Goal: Task Accomplishment & Management: Complete application form

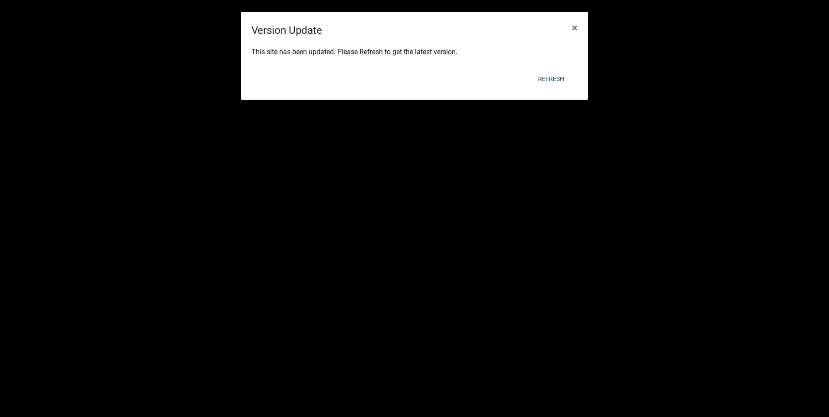
select select "3: 100"
click at [576, 24] on span "×" at bounding box center [575, 28] width 6 height 12
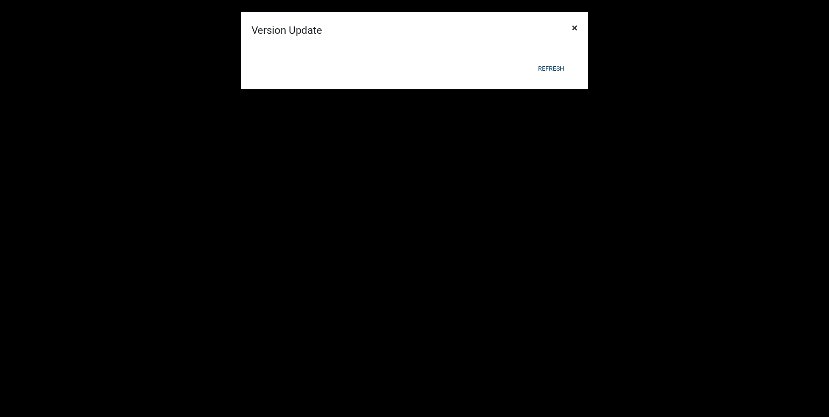
click at [575, 28] on span "×" at bounding box center [575, 28] width 6 height 12
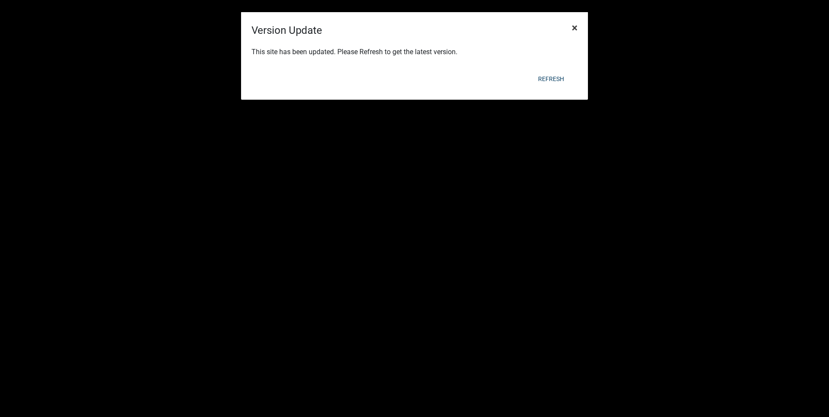
click at [576, 27] on span "×" at bounding box center [575, 28] width 6 height 12
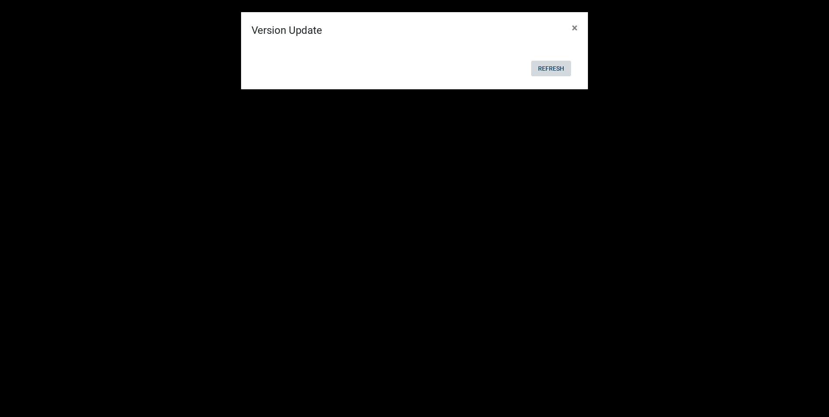
click at [544, 66] on button "Refresh" at bounding box center [551, 69] width 40 height 16
click at [573, 26] on span "×" at bounding box center [575, 28] width 6 height 12
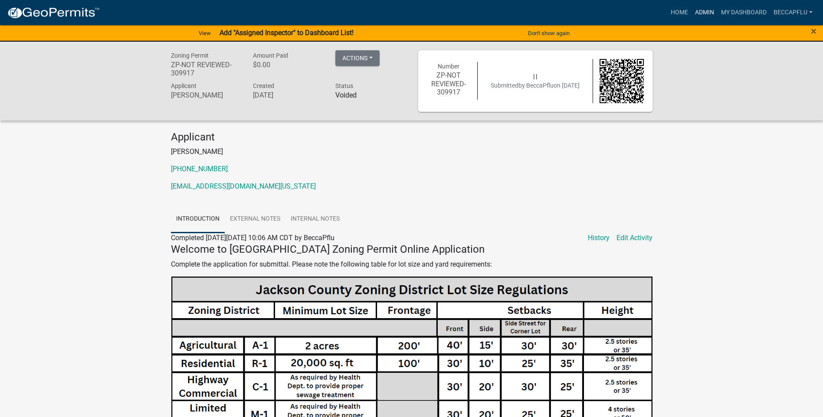
click at [705, 9] on link "Admin" at bounding box center [704, 12] width 26 height 16
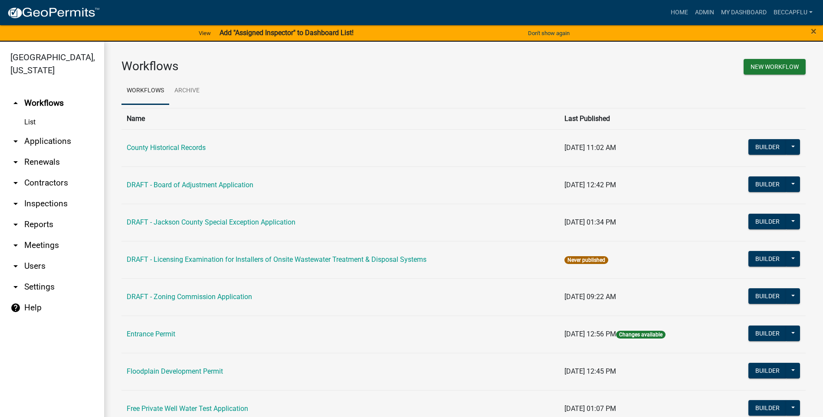
click at [35, 131] on link "arrow_drop_down Applications" at bounding box center [52, 141] width 104 height 21
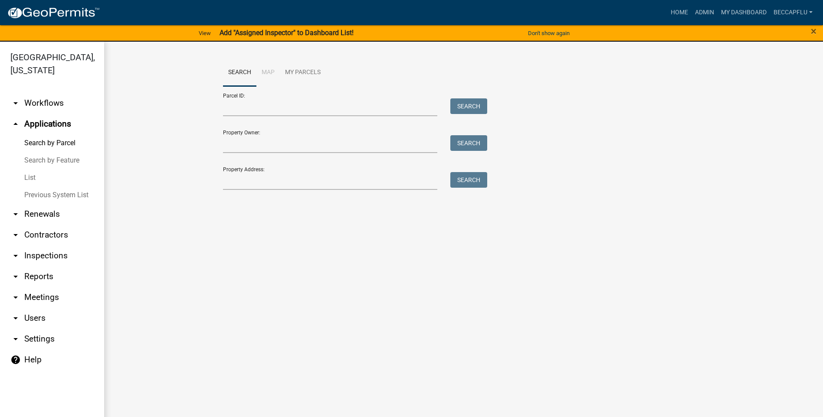
click at [32, 169] on link "List" at bounding box center [52, 177] width 104 height 17
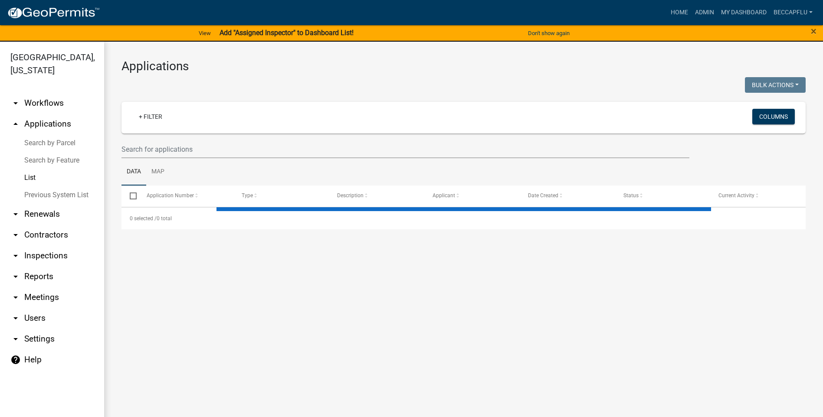
select select "3: 100"
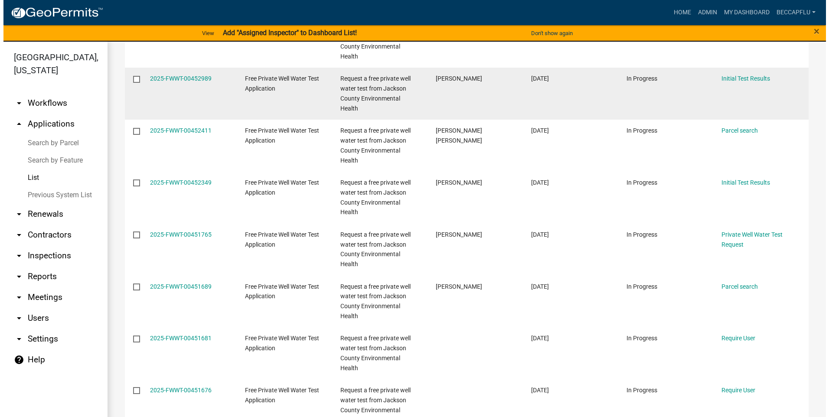
scroll to position [3448, 0]
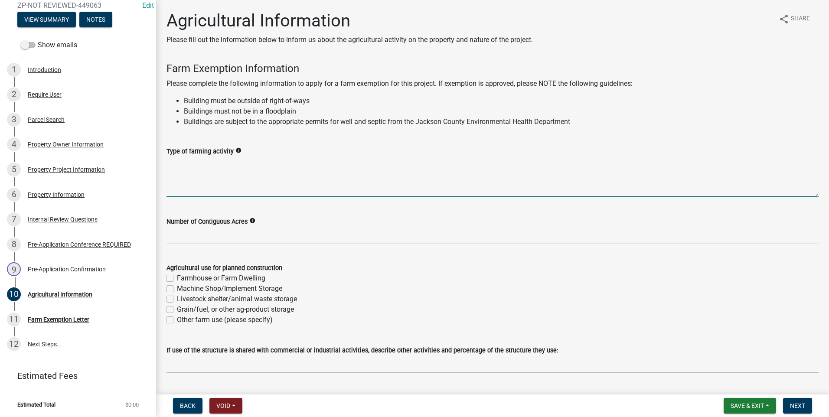
click at [228, 181] on textarea "Type of farming activity" at bounding box center [493, 177] width 652 height 41
type textarea "production crops and livestock"
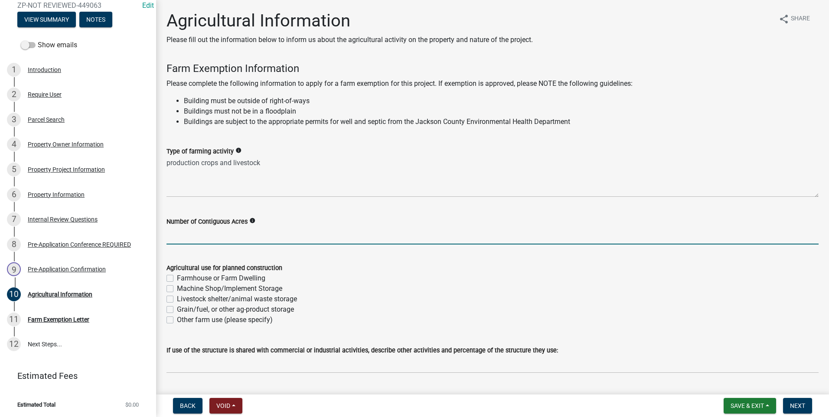
click at [221, 231] on input "text" at bounding box center [493, 236] width 652 height 18
click at [206, 235] on input "text" at bounding box center [493, 236] width 652 height 18
click at [223, 241] on input "text" at bounding box center [493, 236] width 652 height 18
type input "80"
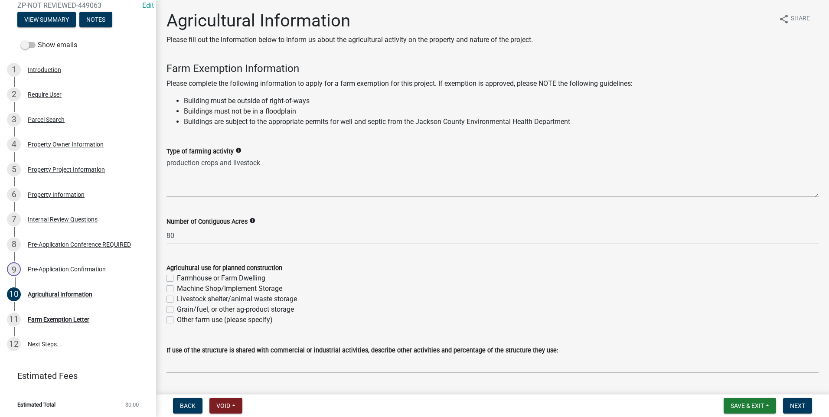
click at [177, 278] on label "Farmhouse or Farm Dwelling" at bounding box center [221, 278] width 88 height 10
click at [177, 278] on input "Farmhouse or Farm Dwelling" at bounding box center [180, 276] width 6 height 6
checkbox input "true"
checkbox input "false"
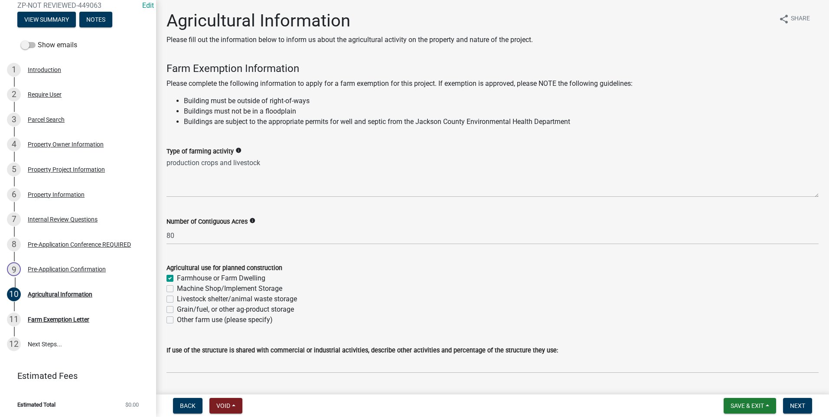
checkbox input "false"
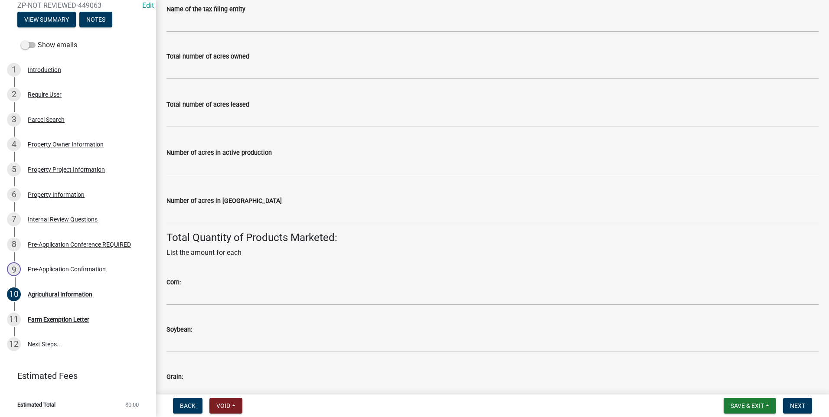
scroll to position [423, 0]
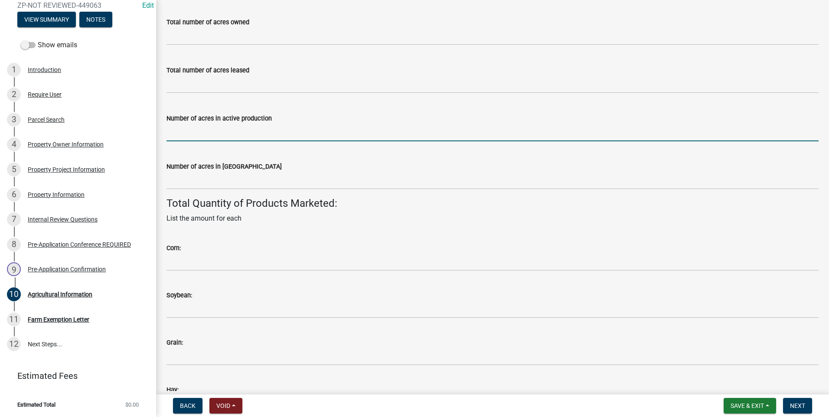
click at [251, 127] on input "text" at bounding box center [493, 133] width 652 height 18
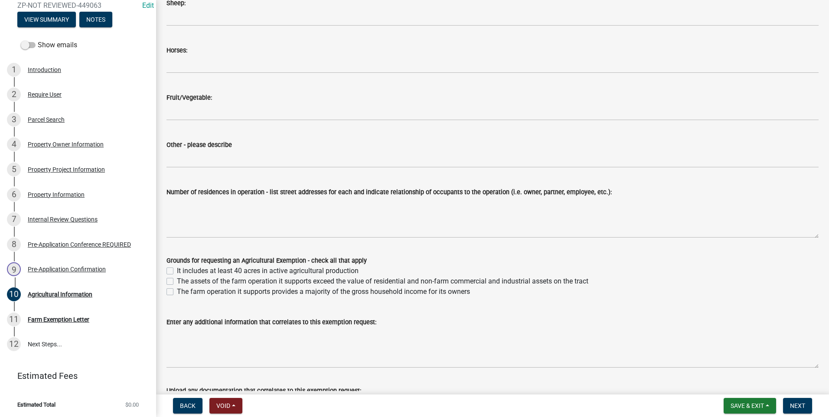
scroll to position [954, 0]
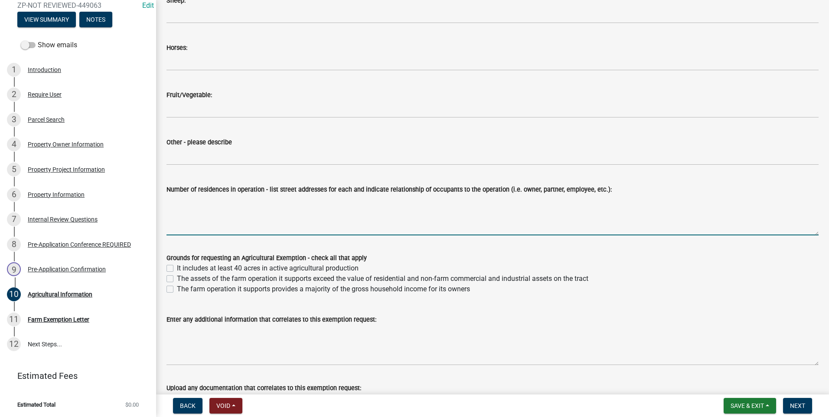
click at [251, 218] on textarea "Number of residences in operation - list street addresses for each and indicate…" at bounding box center [493, 215] width 652 height 41
type textarea "1"
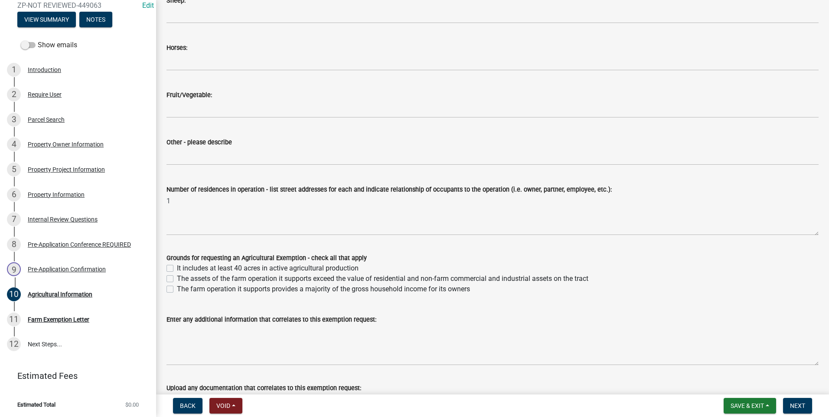
click at [177, 267] on label "It includes at least 40 acres in active agricultural production" at bounding box center [268, 268] width 182 height 10
click at [177, 267] on input "It includes at least 40 acres in active agricultural production" at bounding box center [180, 266] width 6 height 6
checkbox input "true"
checkbox input "false"
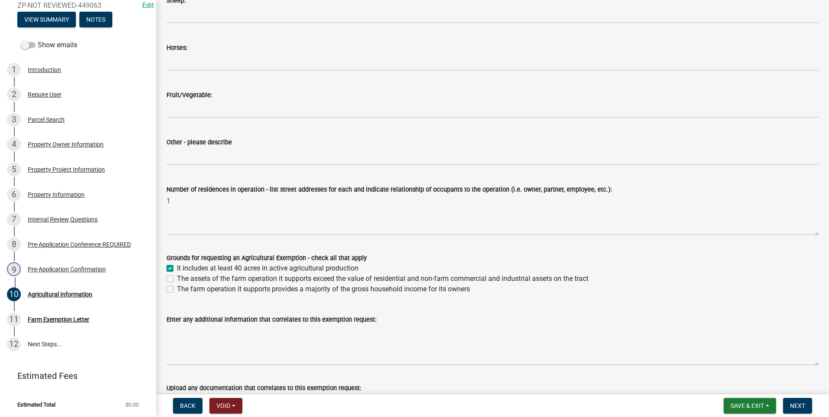
click at [177, 278] on label "The assets of the farm operation it supports exceed the value of residential an…" at bounding box center [383, 279] width 412 height 10
click at [177, 278] on input "The assets of the farm operation it supports exceed the value of residential an…" at bounding box center [180, 277] width 6 height 6
checkbox input "true"
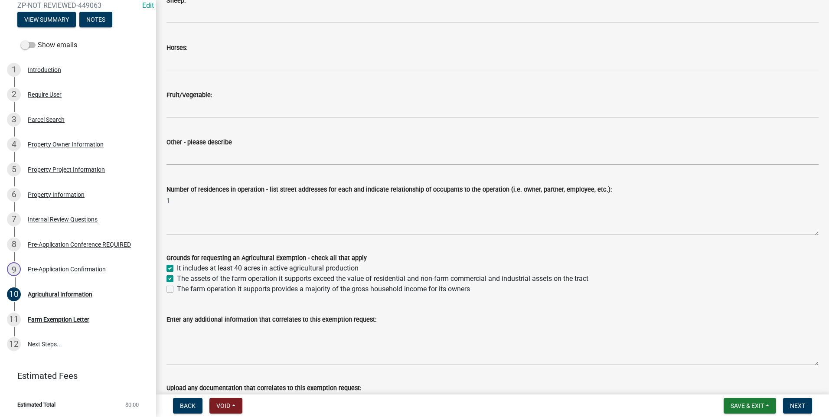
checkbox input "false"
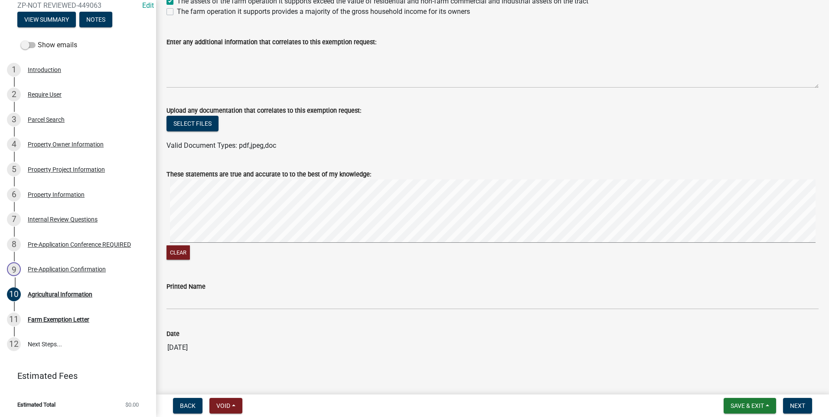
scroll to position [1238, 0]
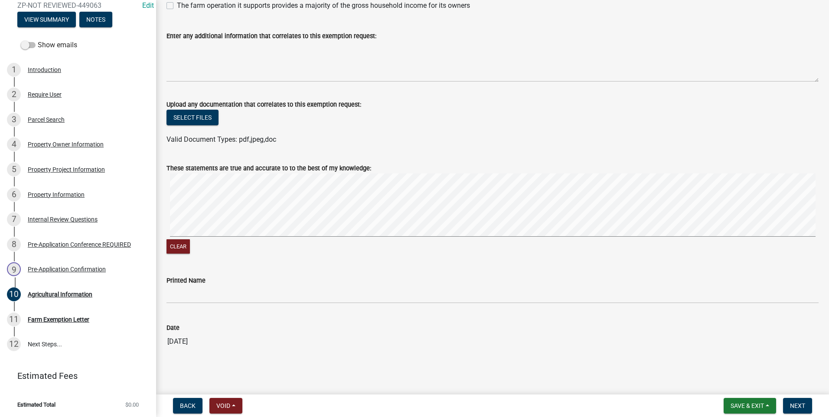
click at [334, 261] on wm-data-entity-input "These statements are true and accurate to to the best of my knowledge: Clear" at bounding box center [493, 208] width 652 height 111
click at [315, 242] on div "Clear" at bounding box center [493, 214] width 652 height 82
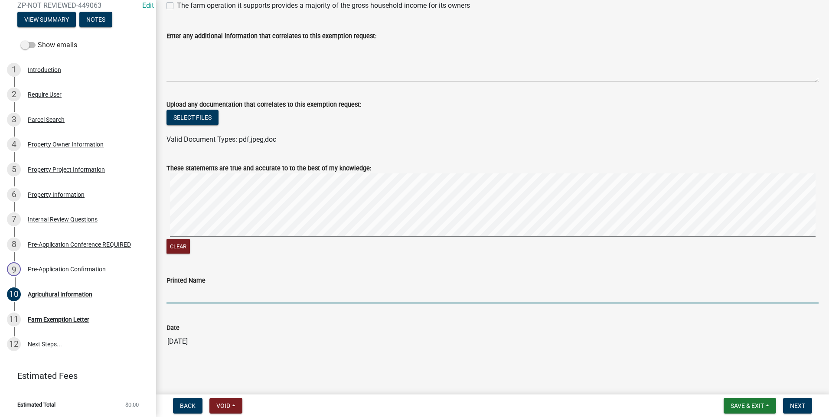
click at [186, 295] on input "Printed Name" at bounding box center [493, 295] width 652 height 18
type input "Adam Noonan via phone with BP"
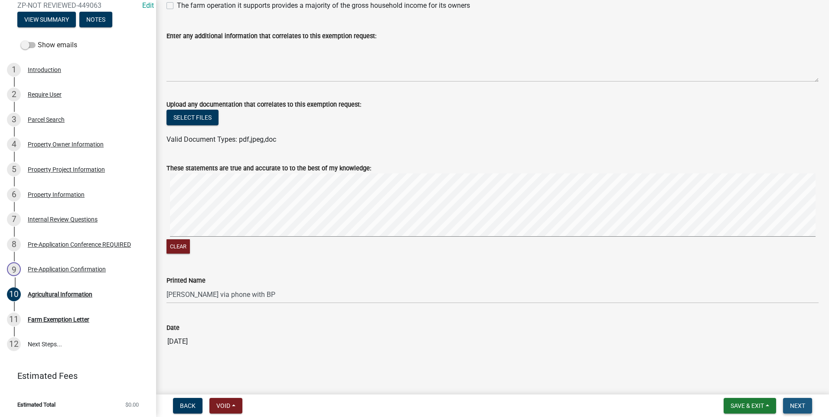
click at [800, 403] on span "Next" at bounding box center [797, 405] width 15 height 7
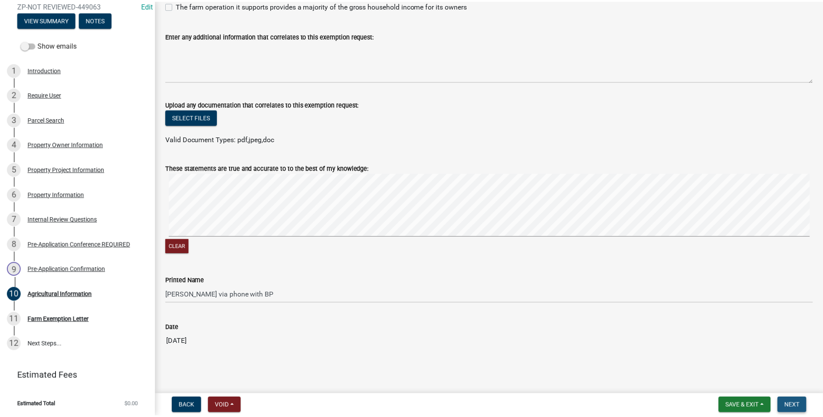
scroll to position [0, 0]
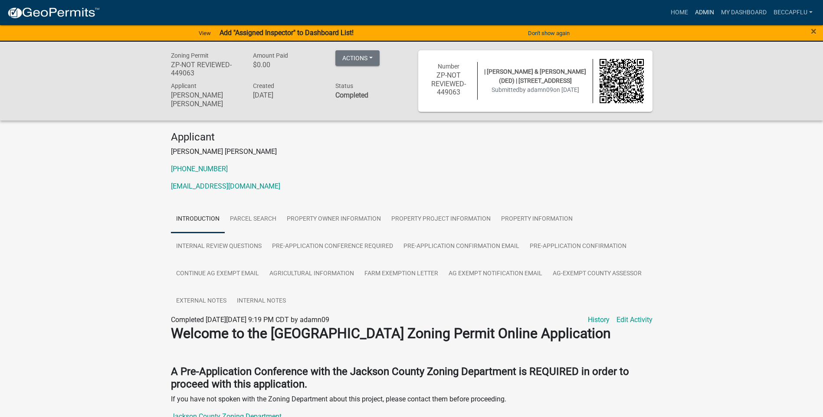
click at [705, 10] on link "Admin" at bounding box center [704, 12] width 26 height 16
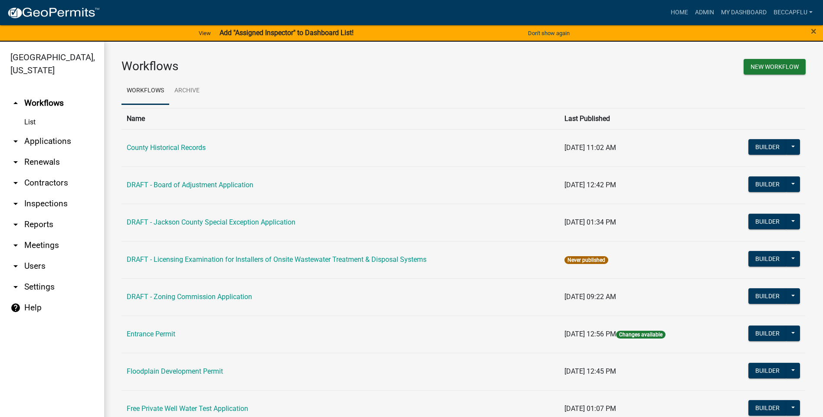
click at [47, 131] on link "arrow_drop_down Applications" at bounding box center [52, 141] width 104 height 21
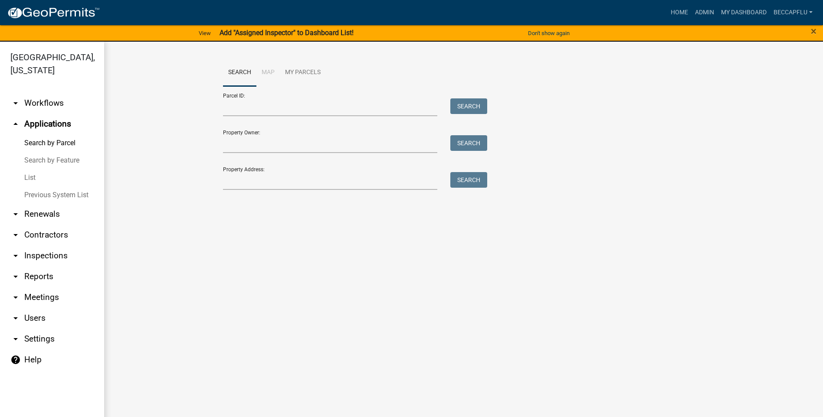
click at [30, 169] on link "List" at bounding box center [52, 177] width 104 height 17
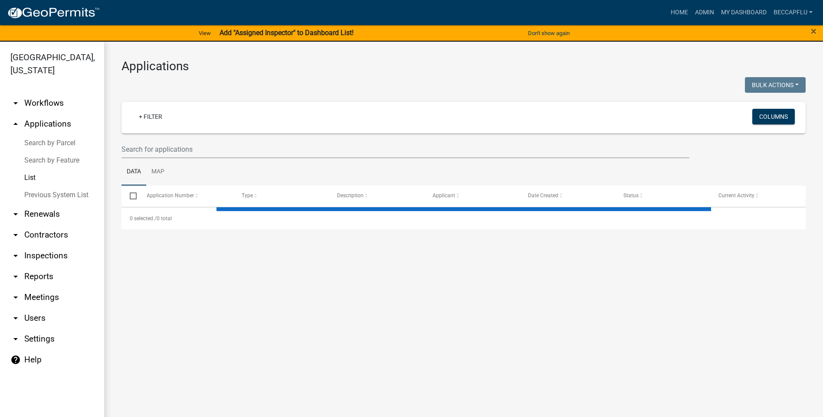
select select "3: 100"
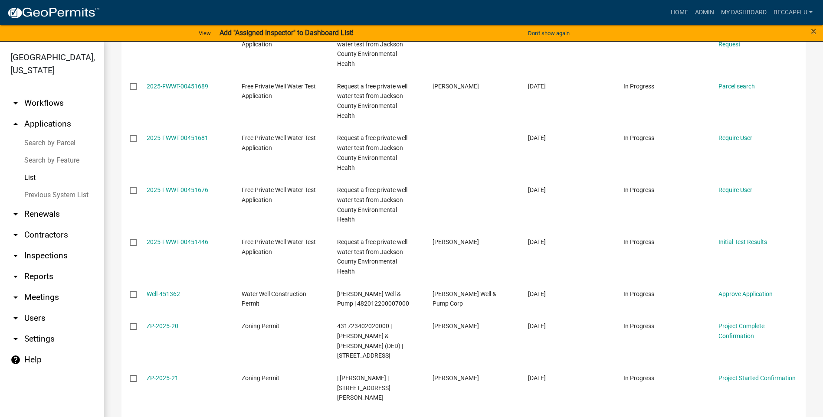
scroll to position [3643, 0]
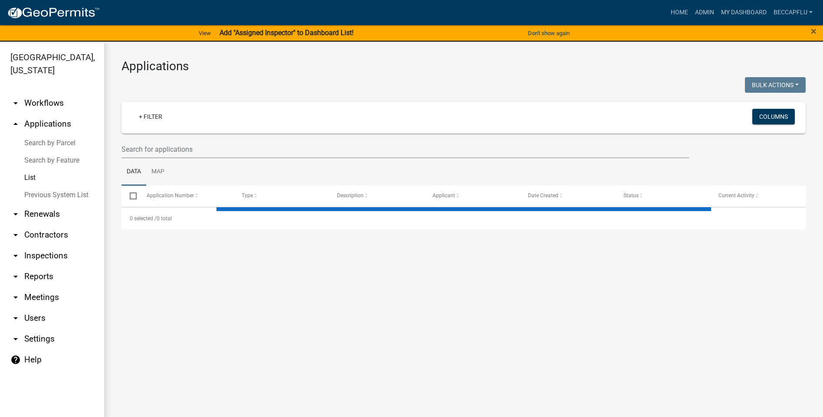
select select "3: 100"
